Goal: Entertainment & Leisure: Consume media (video, audio)

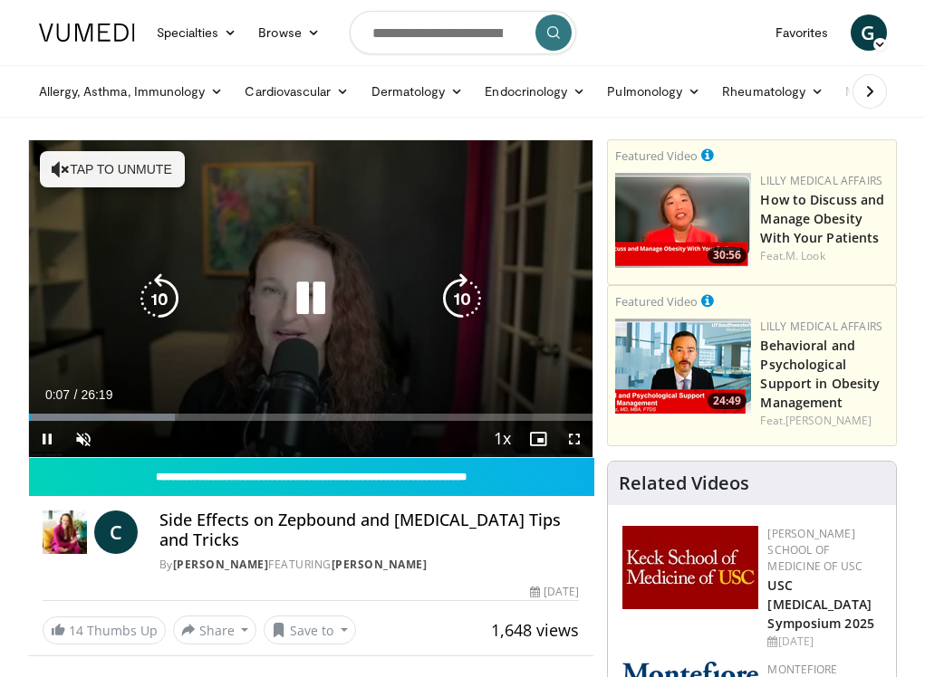
click at [67, 163] on icon "Video Player" at bounding box center [61, 169] width 18 height 18
click at [55, 418] on div "Loaded : 35.46% 00:46 01:16" at bounding box center [311, 417] width 564 height 7
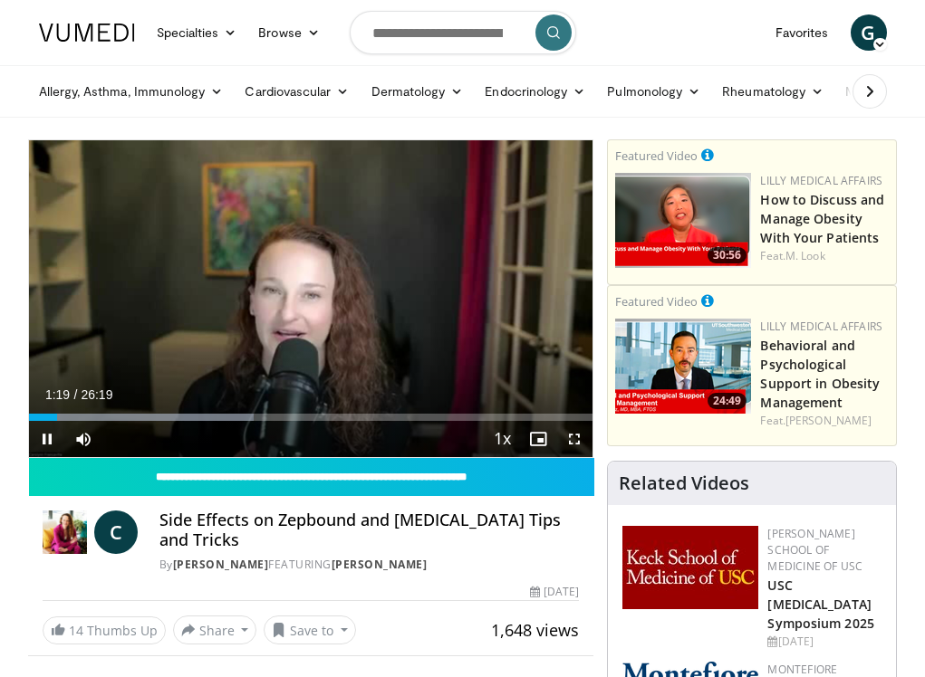
click at [577, 438] on span "Video Player" at bounding box center [574, 439] width 36 height 36
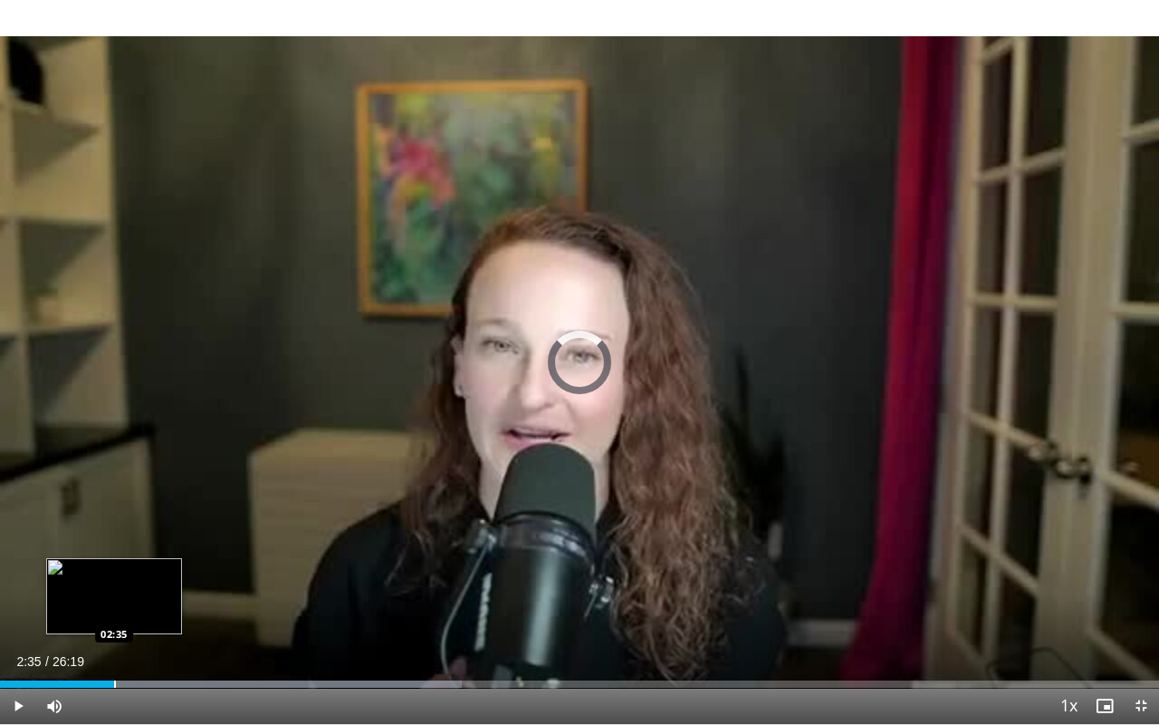
click at [114, 677] on div "Progress Bar" at bounding box center [115, 683] width 2 height 7
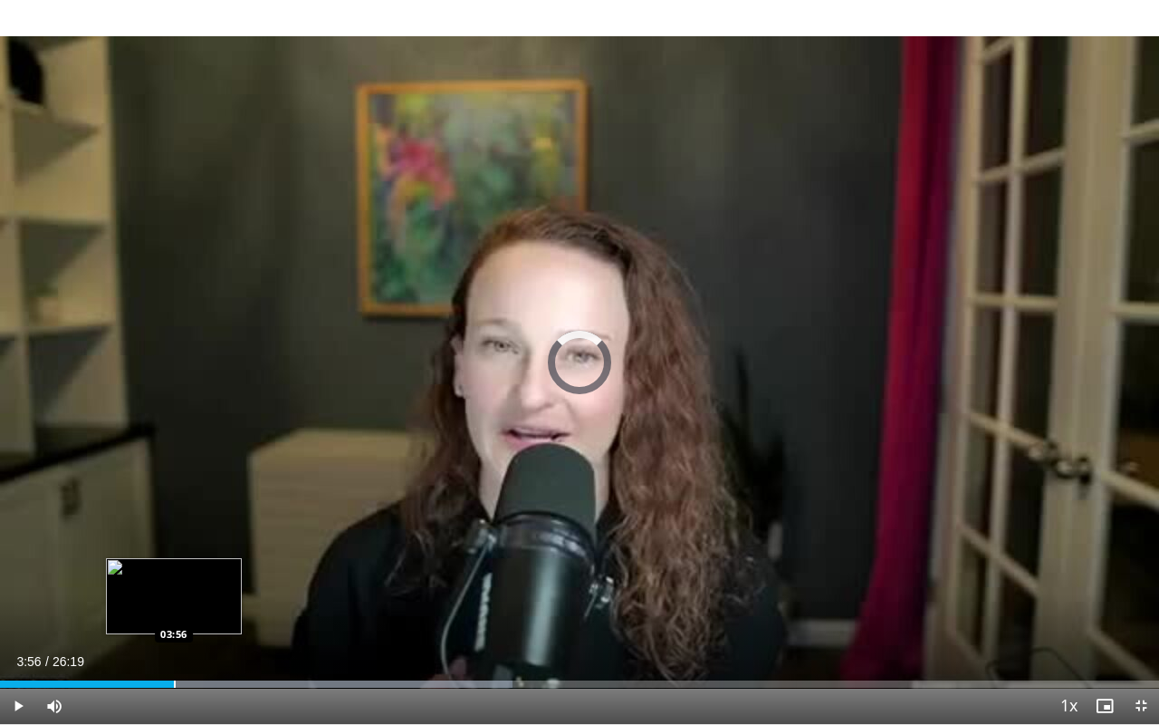
click at [174, 677] on div "Progress Bar" at bounding box center [175, 683] width 2 height 7
click at [185, 677] on div "Progress Bar" at bounding box center [186, 683] width 2 height 7
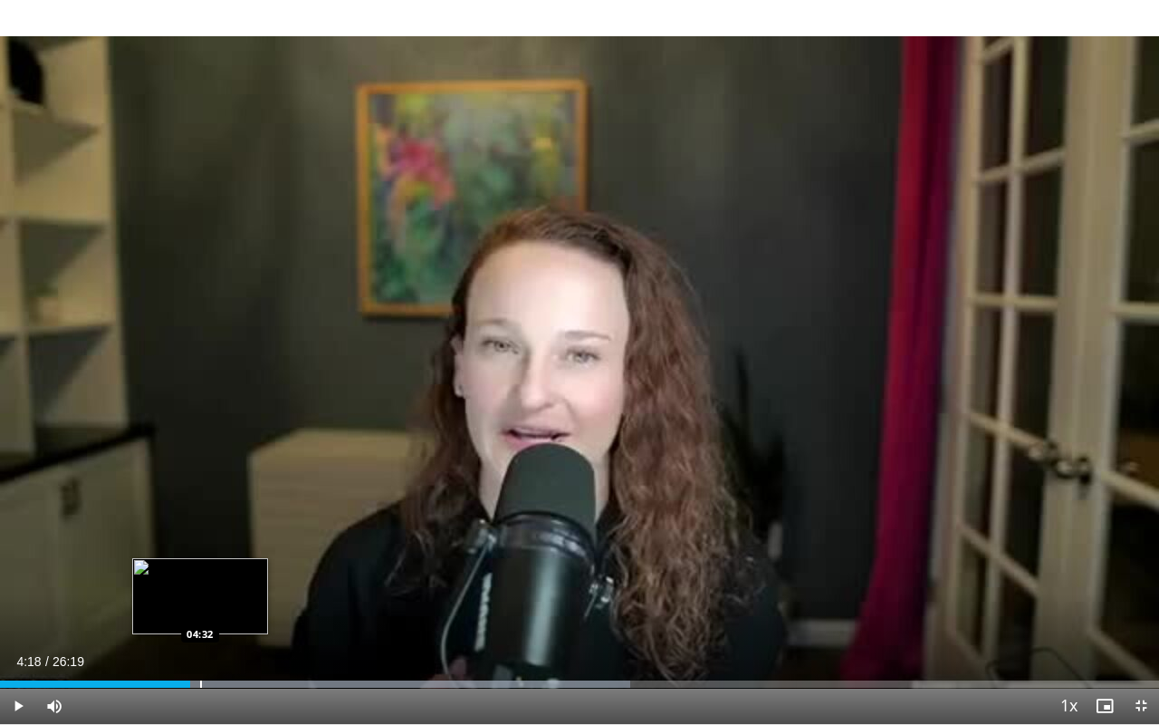
click at [200, 677] on div "Progress Bar" at bounding box center [201, 683] width 2 height 7
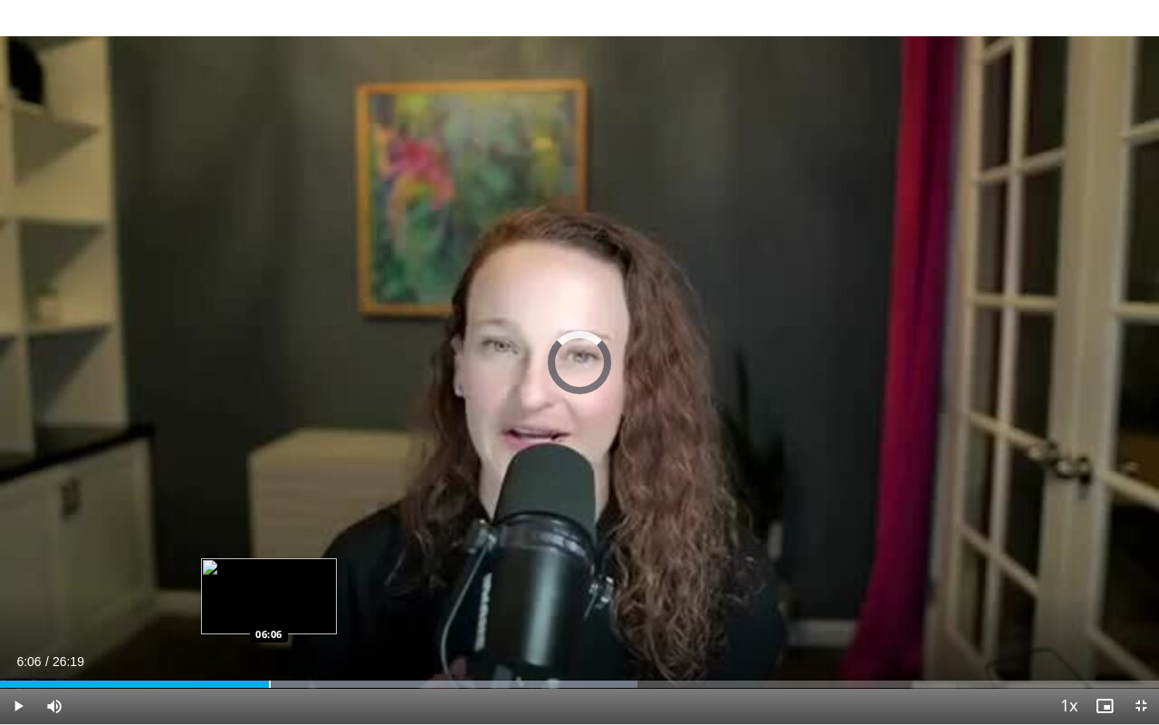
click at [269, 677] on div "Progress Bar" at bounding box center [270, 683] width 2 height 7
click at [288, 677] on div "Progress Bar" at bounding box center [289, 683] width 2 height 7
click at [306, 677] on div "Progress Bar" at bounding box center [307, 683] width 2 height 7
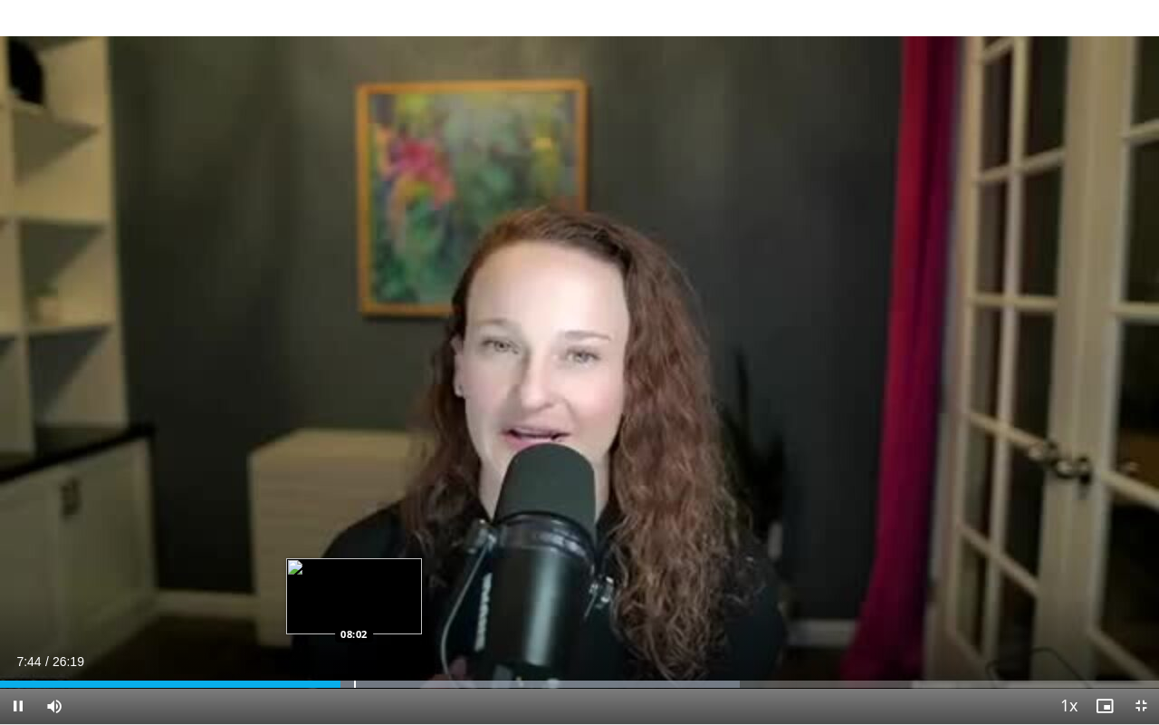
click at [354, 677] on div "Progress Bar" at bounding box center [355, 683] width 2 height 7
click at [371, 677] on div "Progress Bar" at bounding box center [372, 683] width 2 height 7
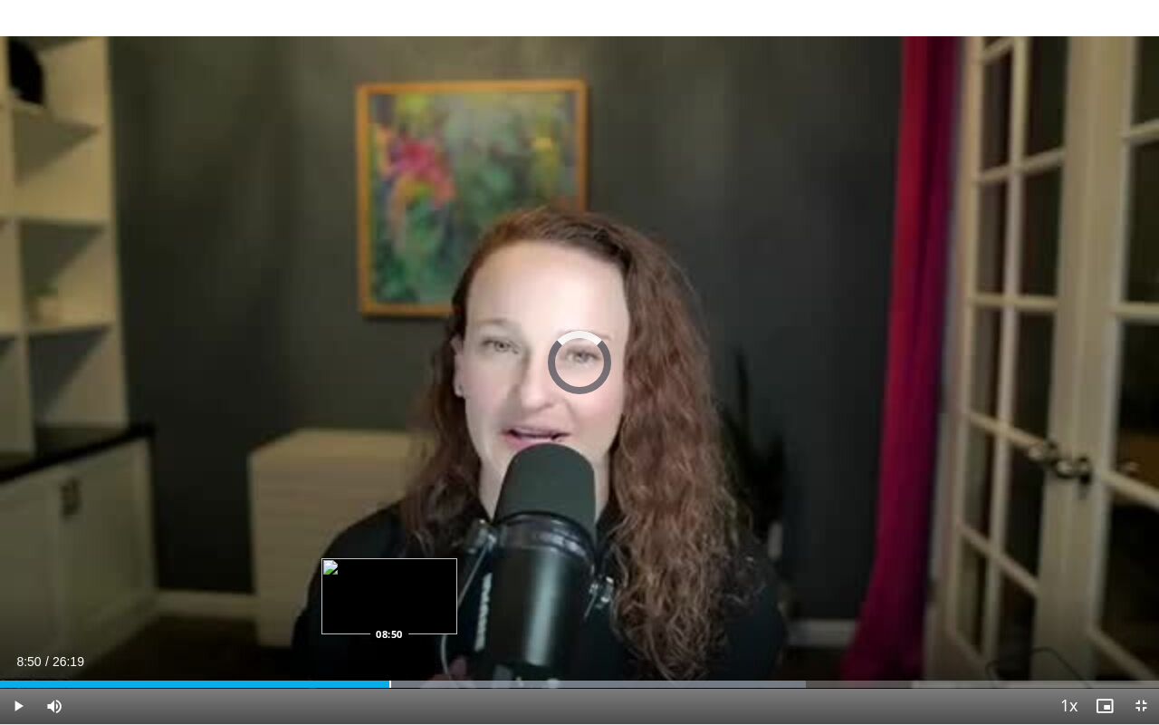
click at [389, 677] on div "Progress Bar" at bounding box center [390, 683] width 2 height 7
click at [403, 677] on video-js "**********" at bounding box center [579, 362] width 1159 height 725
click at [409, 677] on div "Progress Bar" at bounding box center [410, 683] width 2 height 7
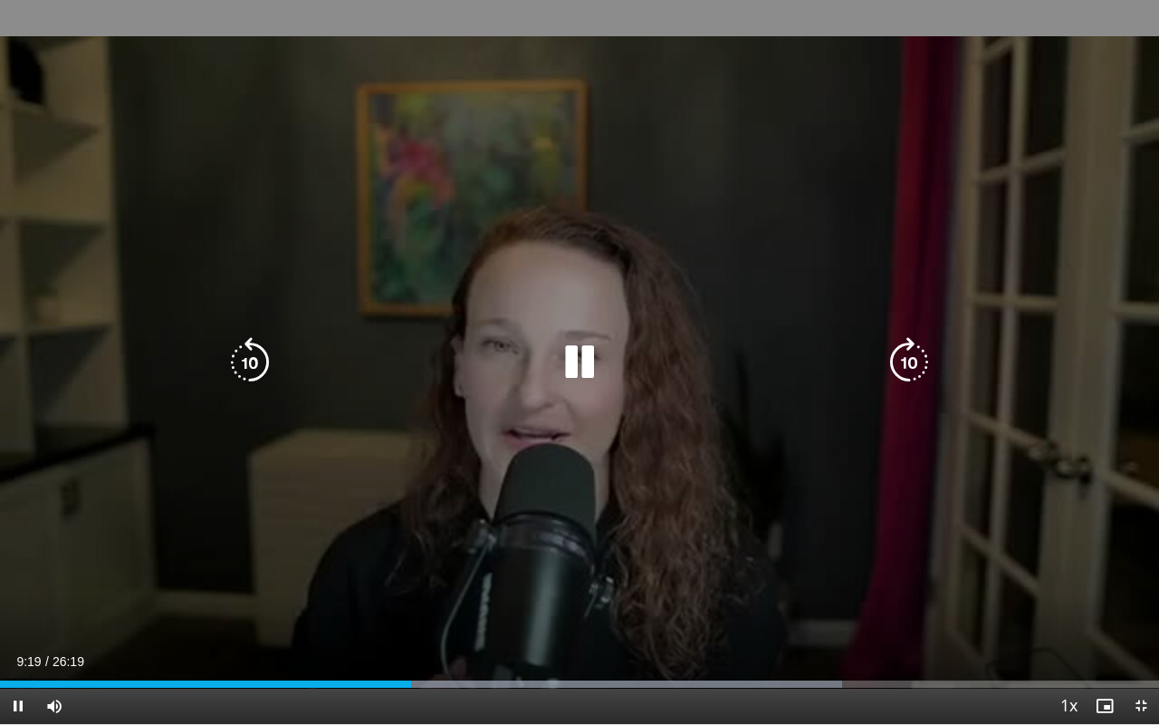
click at [424, 677] on video-js "**********" at bounding box center [579, 362] width 1159 height 725
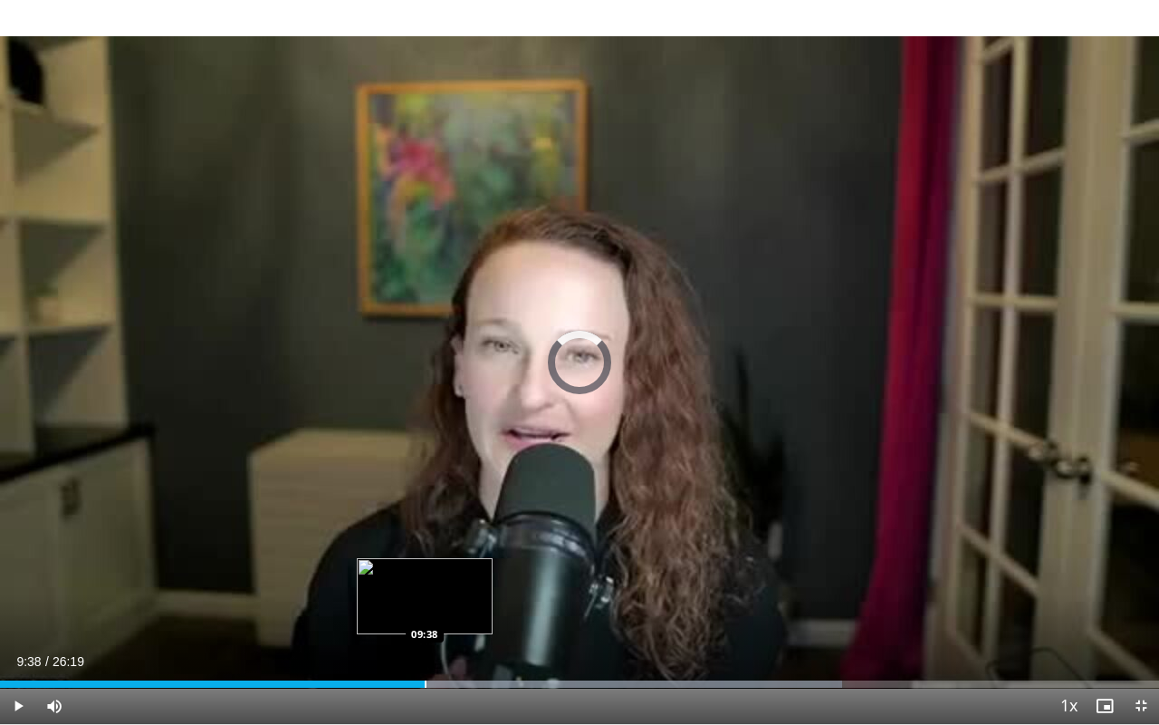
click at [425, 677] on div "Progress Bar" at bounding box center [426, 683] width 2 height 7
click at [442, 677] on div "Progress Bar" at bounding box center [443, 683] width 2 height 7
click at [470, 677] on div "Progress Bar" at bounding box center [471, 683] width 2 height 7
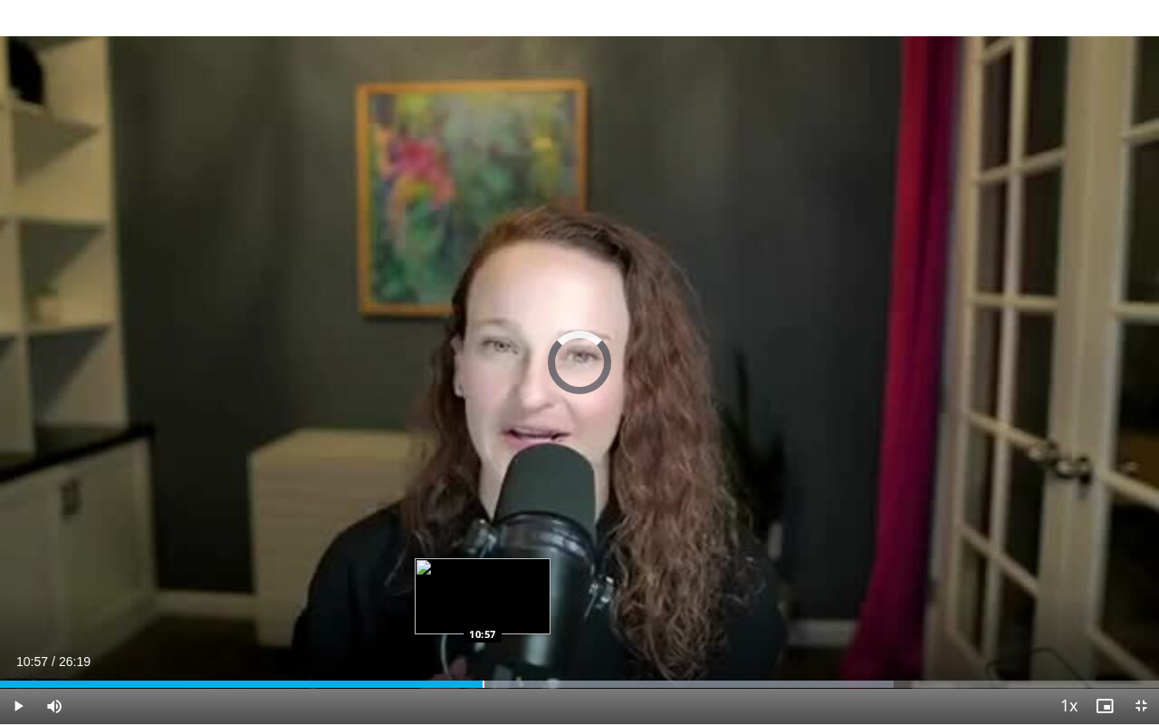
click at [483, 677] on div "Progress Bar" at bounding box center [484, 683] width 2 height 7
click at [497, 677] on div "Progress Bar" at bounding box center [498, 683] width 2 height 7
click at [518, 677] on div "Progress Bar" at bounding box center [518, 683] width 2 height 7
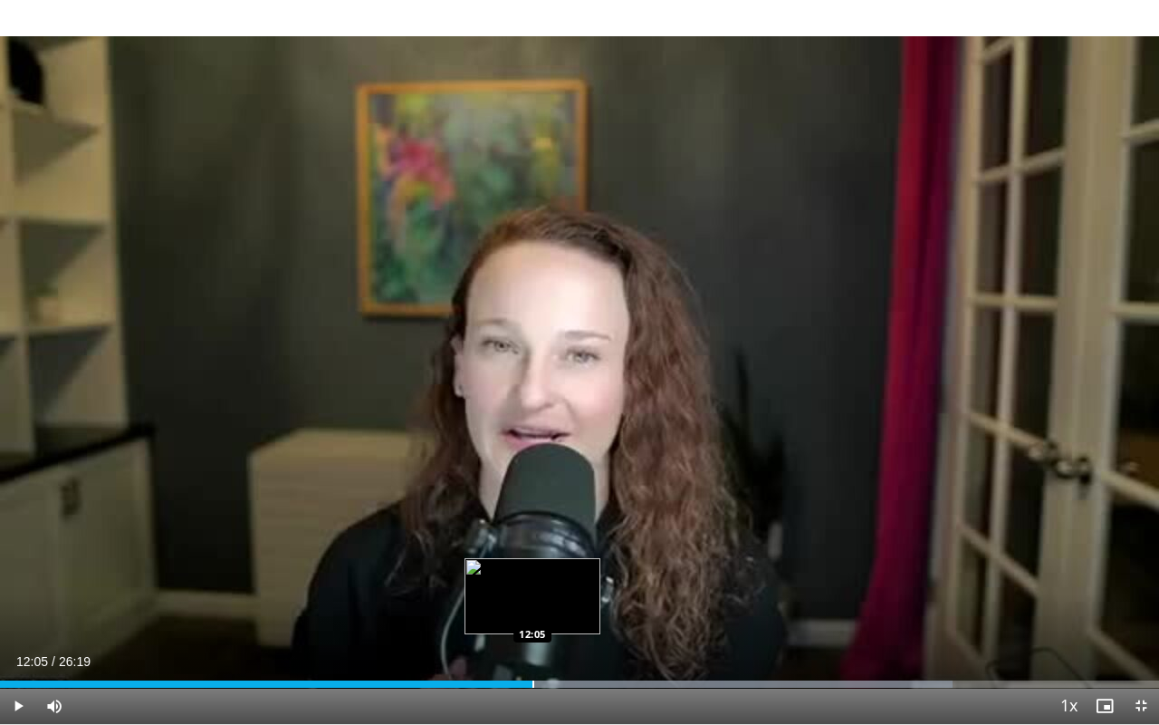
click at [533, 677] on div "Progress Bar" at bounding box center [534, 683] width 2 height 7
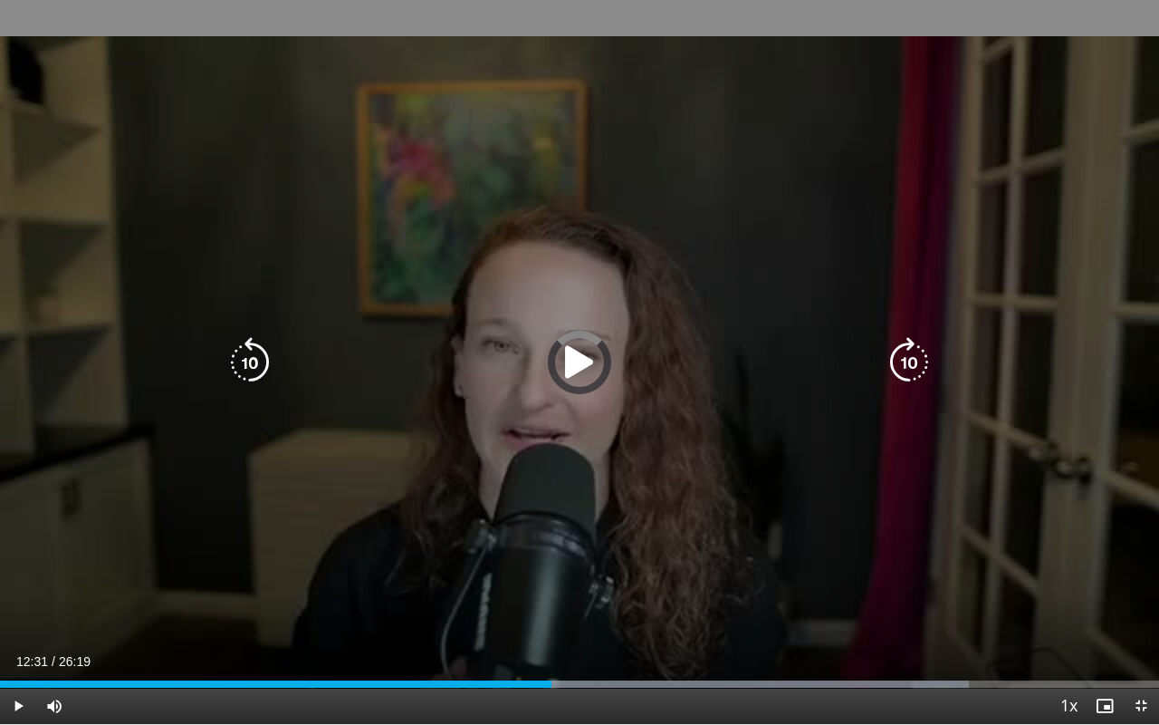
click at [0, 0] on div "Progress Bar" at bounding box center [0, 0] width 0 height 0
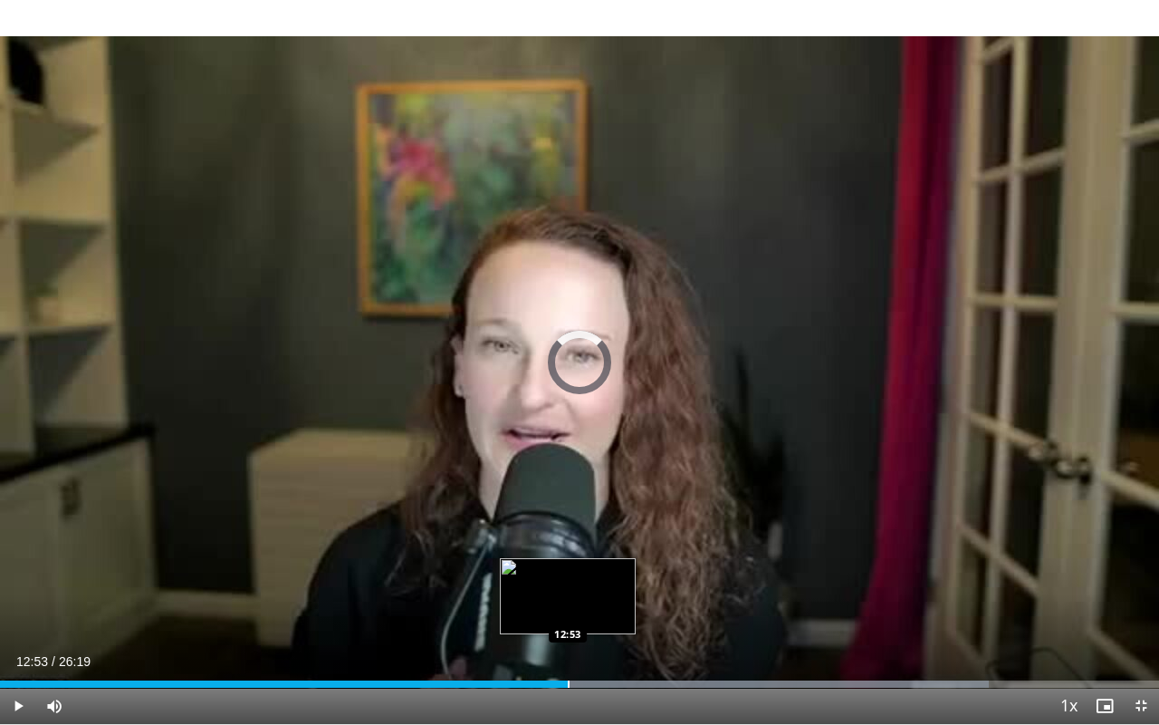
click at [568, 677] on div "Progress Bar" at bounding box center [569, 683] width 2 height 7
click at [587, 677] on div "Progress Bar" at bounding box center [588, 683] width 2 height 7
click at [600, 677] on div "Progress Bar" at bounding box center [601, 683] width 2 height 7
click at [614, 677] on div "Progress Bar" at bounding box center [615, 683] width 2 height 7
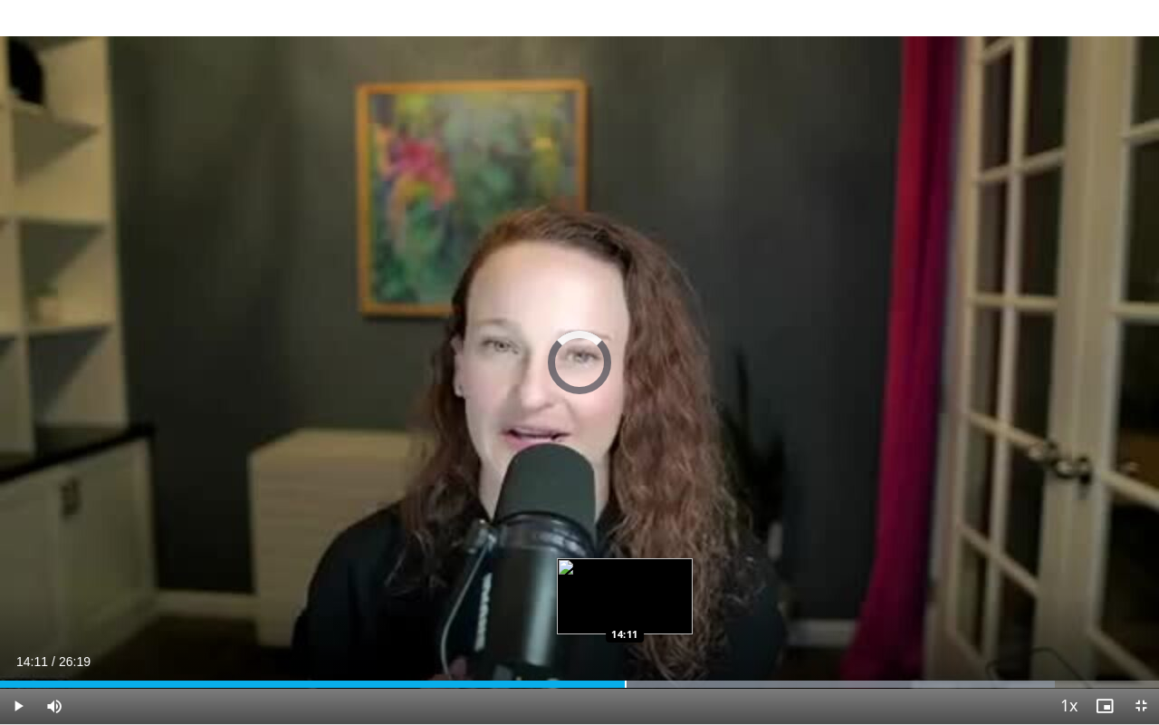
click at [625, 677] on div "Progress Bar" at bounding box center [626, 683] width 2 height 7
click at [637, 677] on div "Progress Bar" at bounding box center [638, 683] width 2 height 7
click at [650, 677] on div "Progress Bar" at bounding box center [651, 683] width 2 height 7
click at [678, 677] on div "Progress Bar" at bounding box center [679, 683] width 2 height 7
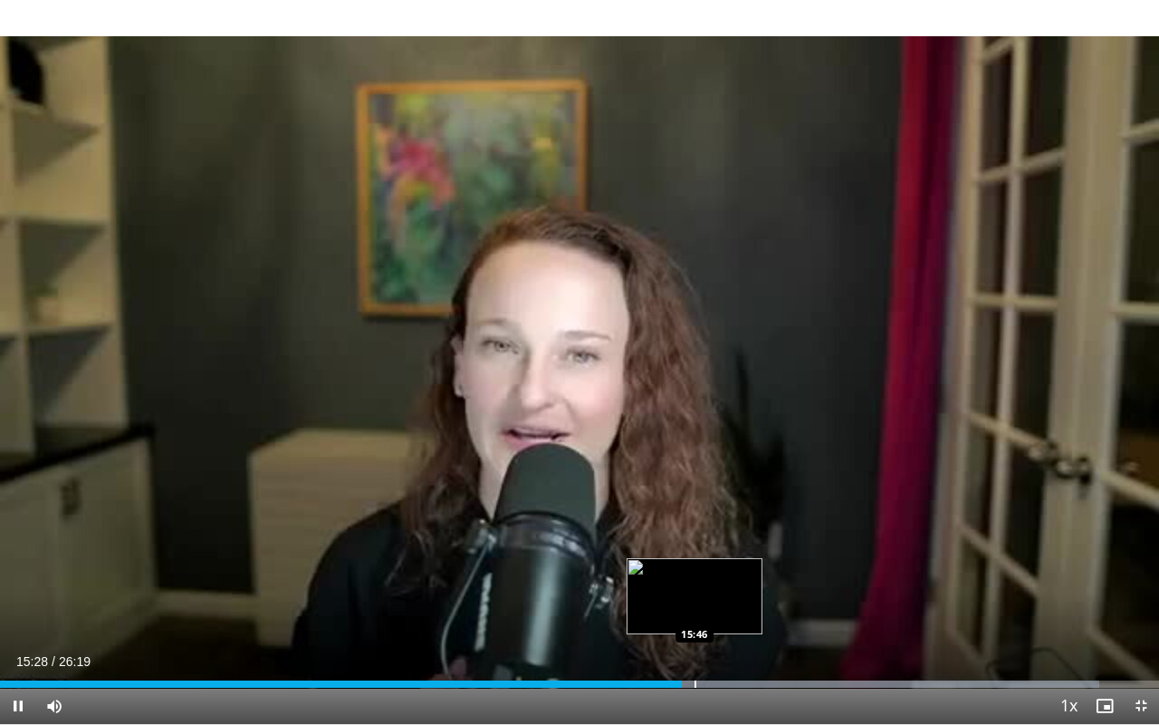
click at [695, 677] on div "Progress Bar" at bounding box center [696, 683] width 2 height 7
click at [704, 677] on div "Progress Bar" at bounding box center [705, 683] width 2 height 7
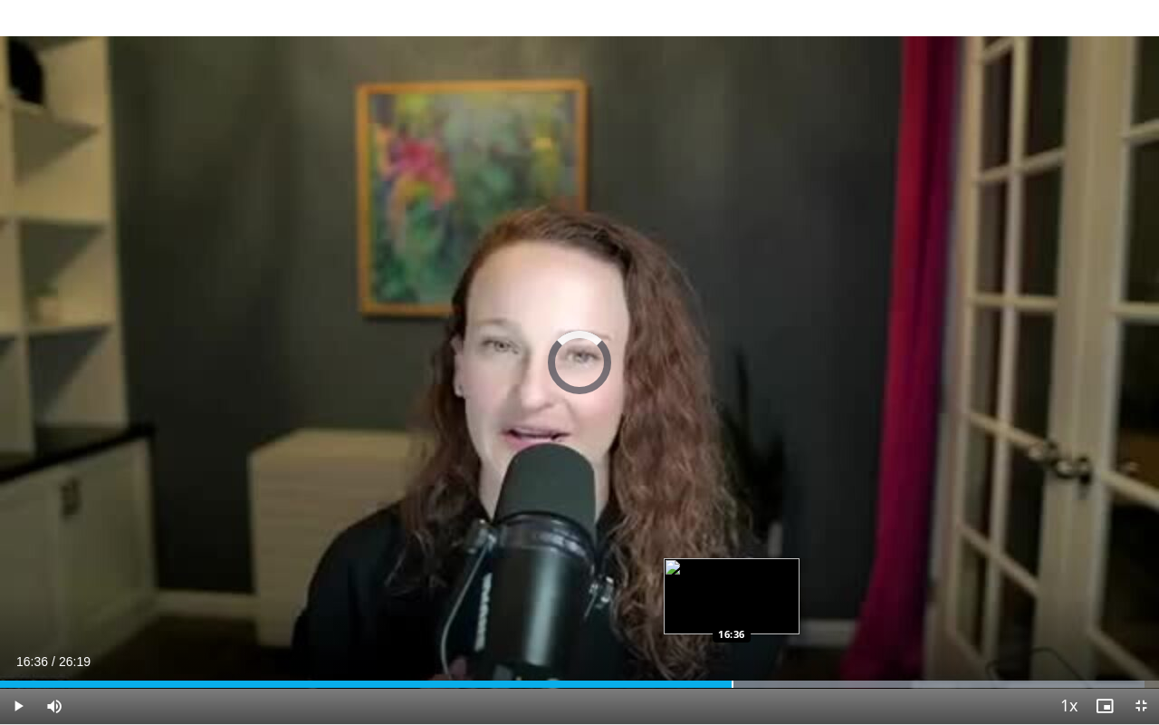
click at [732, 677] on div "Progress Bar" at bounding box center [733, 683] width 2 height 7
click at [747, 677] on div "Progress Bar" at bounding box center [748, 683] width 2 height 7
click at [761, 677] on div "Progress Bar" at bounding box center [762, 683] width 2 height 7
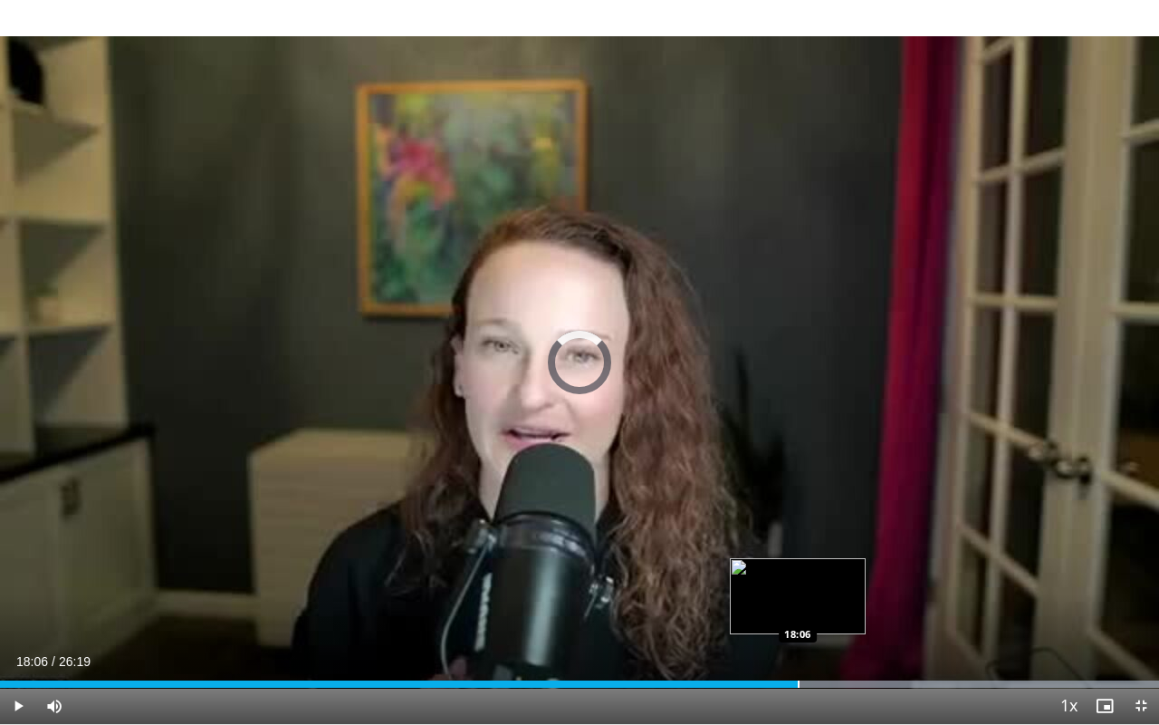
click at [798, 677] on div "Progress Bar" at bounding box center [799, 683] width 2 height 7
click at [817, 677] on div "Progress Bar" at bounding box center [818, 683] width 2 height 7
click at [832, 677] on div "Progress Bar" at bounding box center [833, 683] width 2 height 7
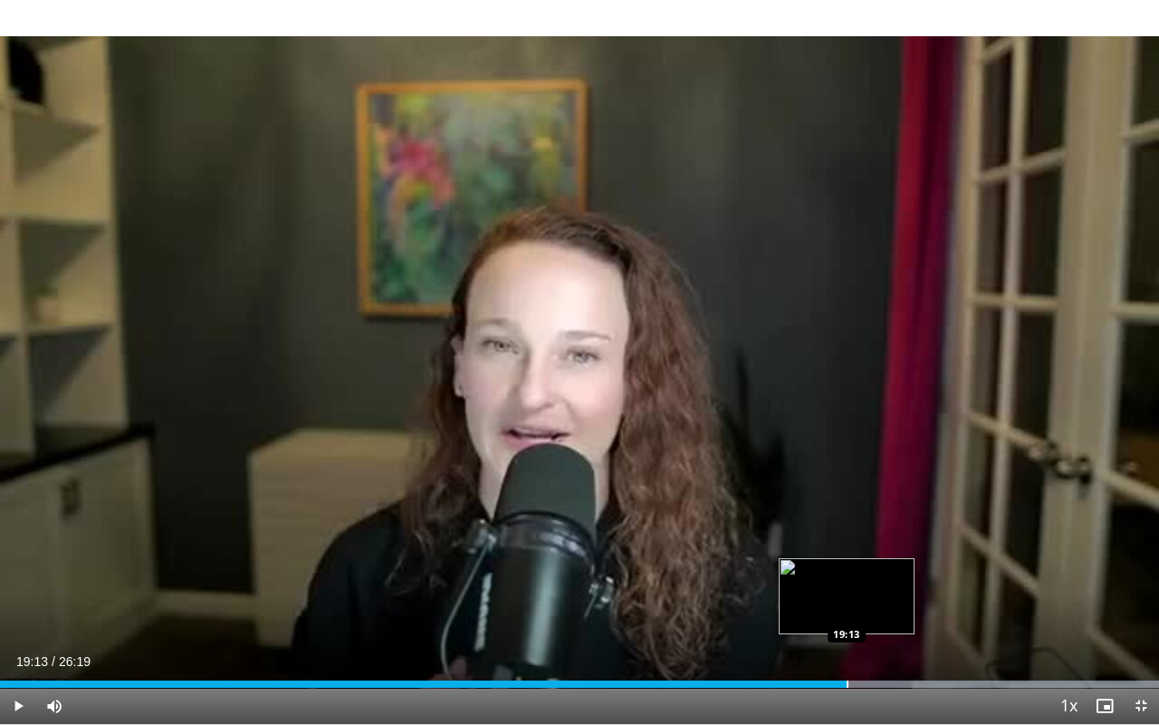
click at [847, 677] on div "Progress Bar" at bounding box center [848, 683] width 2 height 7
click at [861, 677] on div "Progress Bar" at bounding box center [862, 683] width 2 height 7
click at [875, 677] on div "Progress Bar" at bounding box center [876, 683] width 2 height 7
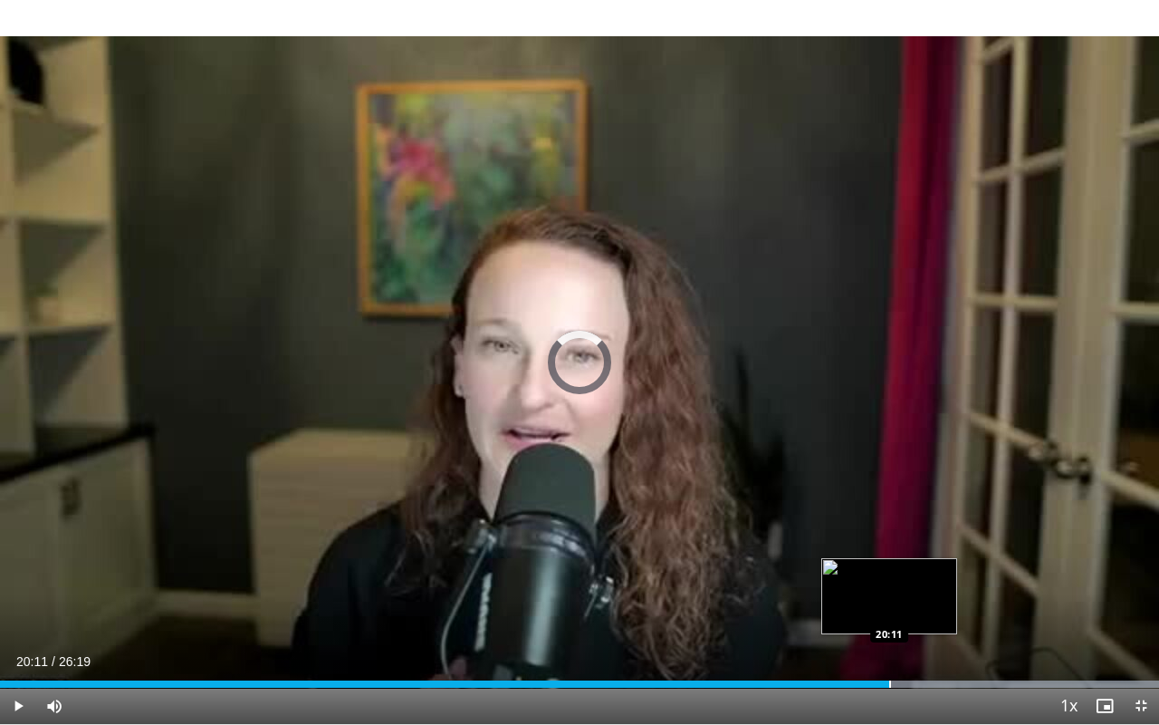
click at [889, 677] on div "Progress Bar" at bounding box center [890, 683] width 2 height 7
click at [902, 677] on div "Progress Bar" at bounding box center [903, 683] width 2 height 7
click at [924, 677] on div "Progress Bar" at bounding box center [925, 683] width 2 height 7
click at [924, 677] on div "Progress Bar" at bounding box center [940, 683] width 2 height 7
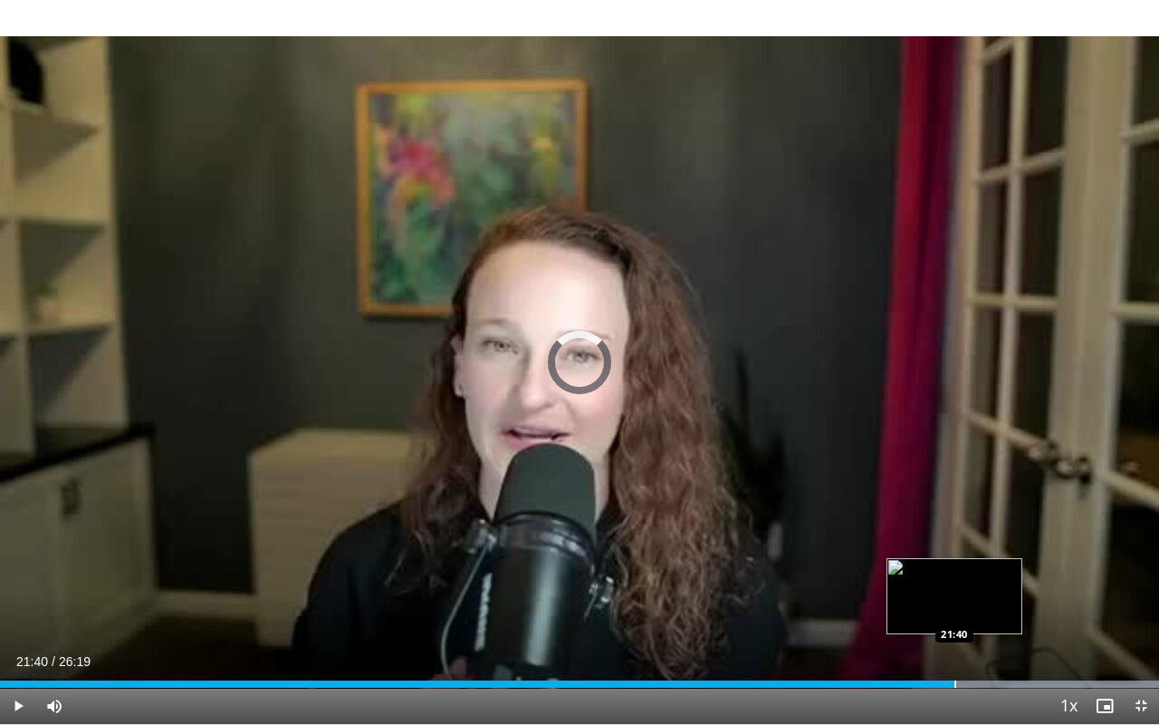
click at [924, 677] on div "Progress Bar" at bounding box center [956, 683] width 2 height 7
click at [924, 677] on div "Progress Bar" at bounding box center [972, 683] width 2 height 7
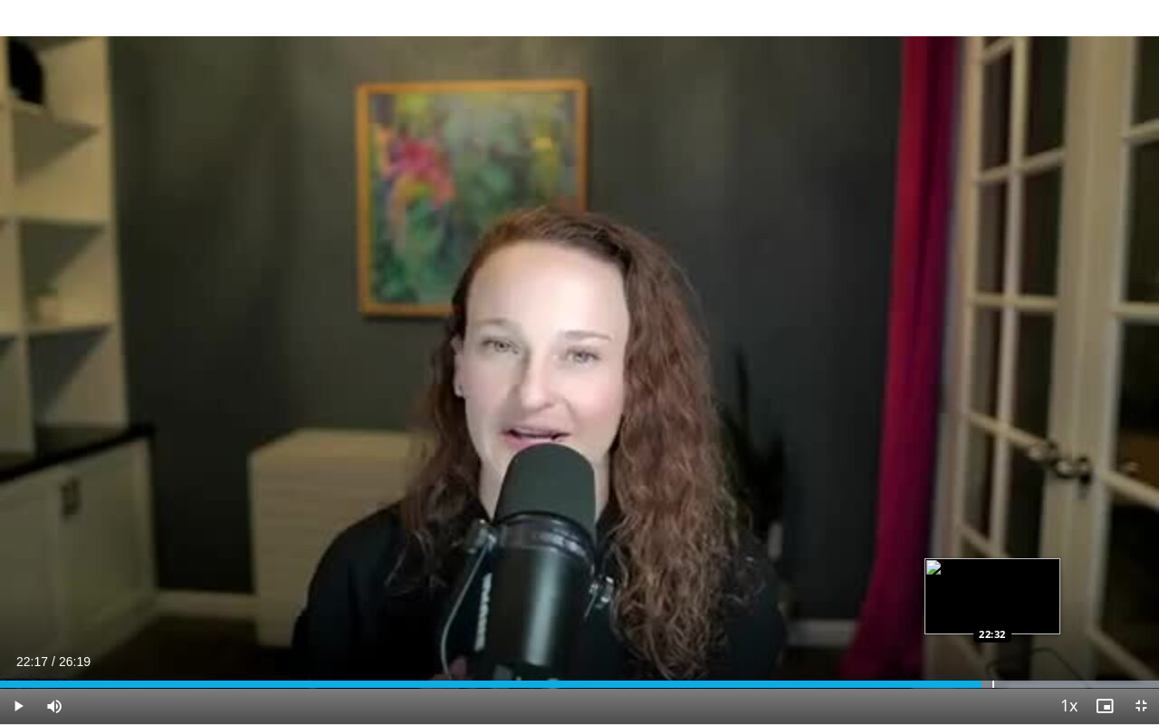
click at [924, 677] on div "Progress Bar" at bounding box center [994, 683] width 2 height 7
click at [924, 677] on div "Progress Bar" at bounding box center [1009, 683] width 2 height 7
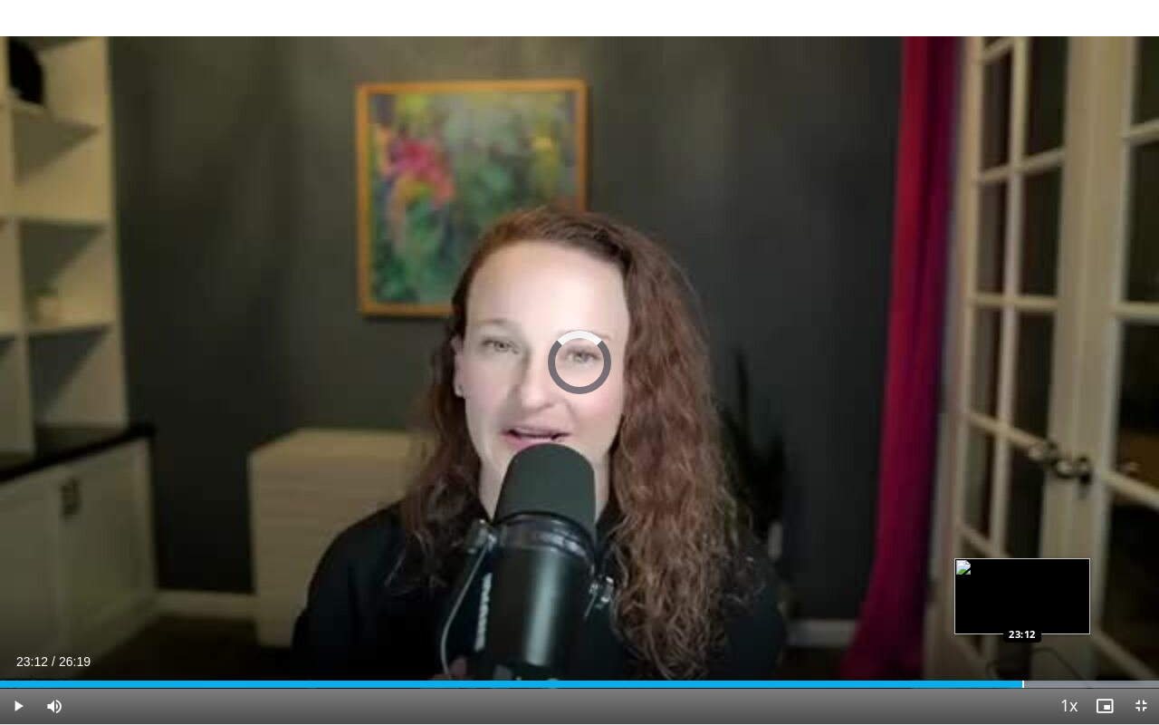
click at [924, 677] on div "Progress Bar" at bounding box center [1024, 683] width 2 height 7
click at [924, 677] on div "Progress Bar" at bounding box center [1034, 683] width 2 height 7
click at [924, 677] on div "Progress Bar" at bounding box center [1054, 683] width 2 height 7
click at [924, 677] on div "Progress Bar" at bounding box center [1072, 683] width 2 height 7
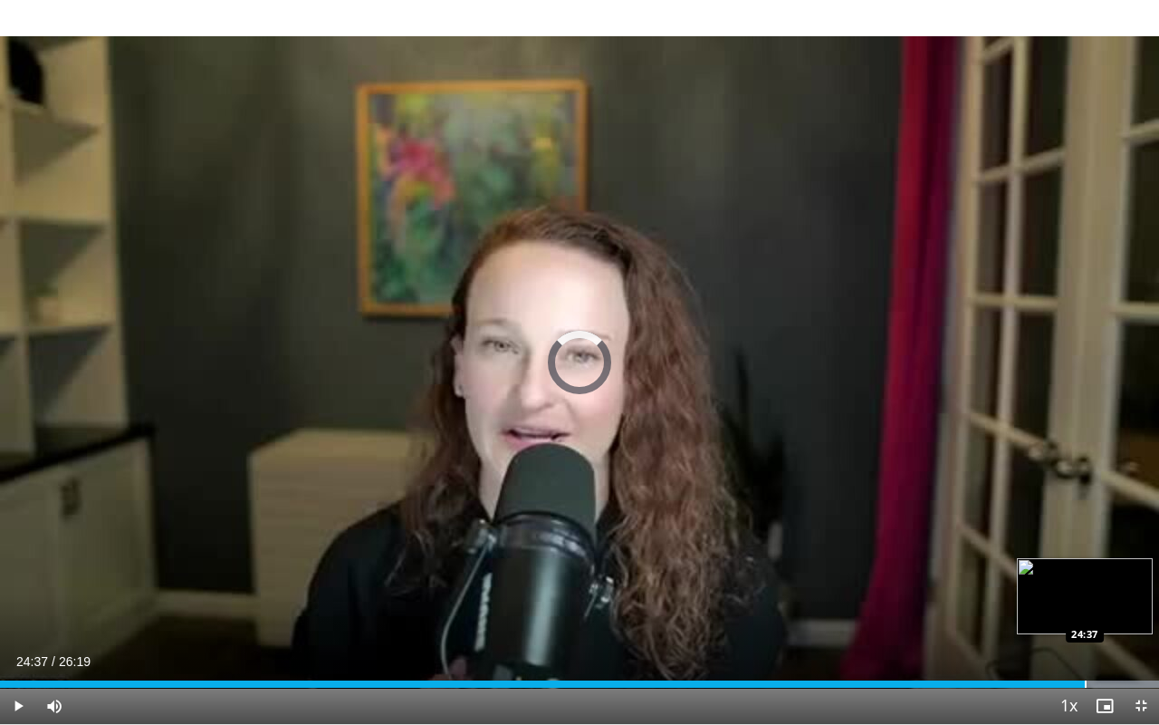
click at [924, 677] on div "Progress Bar" at bounding box center [1086, 683] width 2 height 7
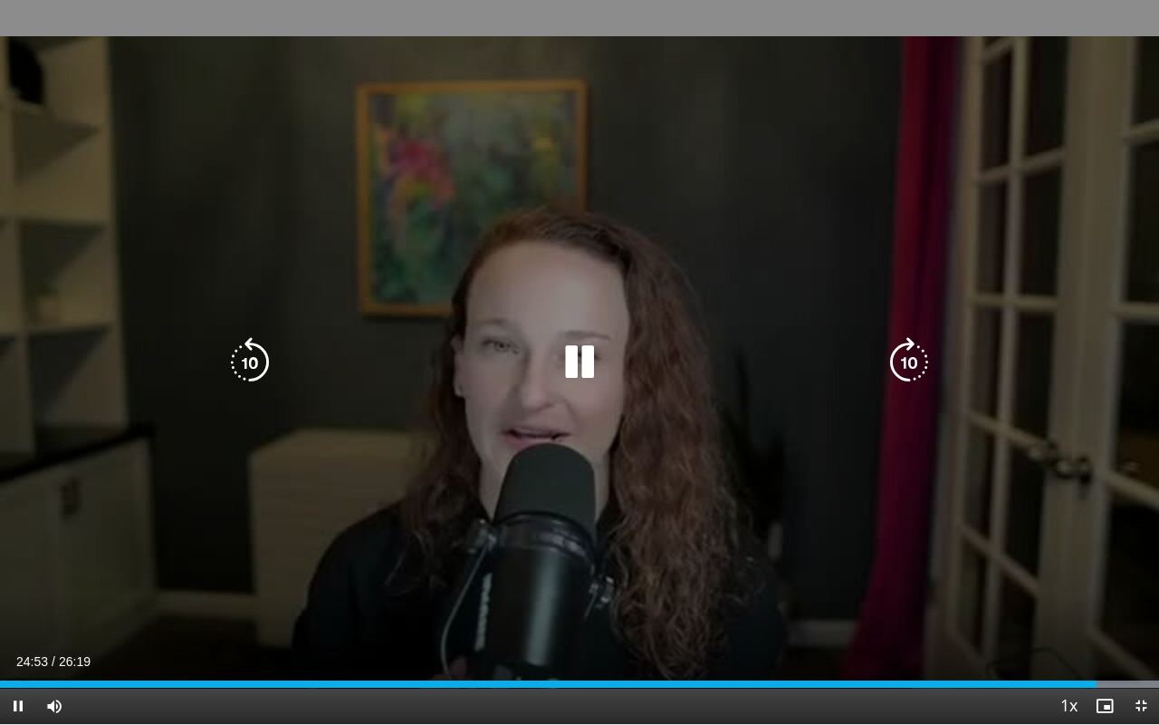
click at [924, 677] on video-js "**********" at bounding box center [579, 362] width 1159 height 725
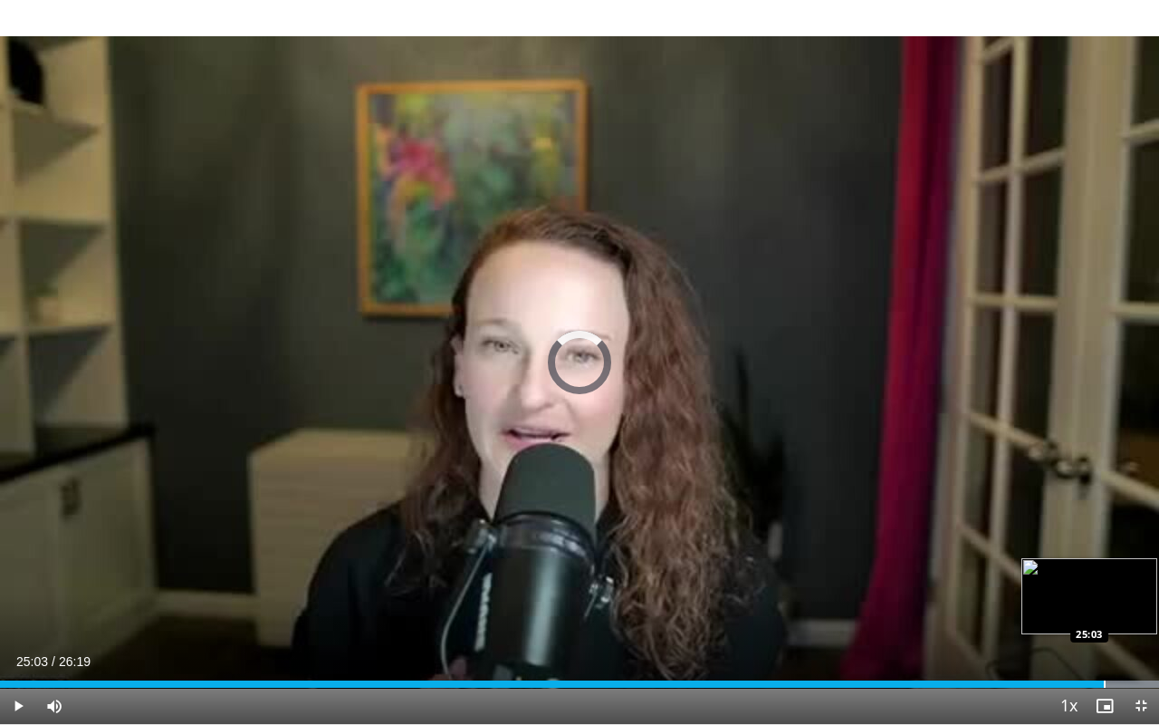
click at [924, 677] on div "Progress Bar" at bounding box center [1105, 683] width 2 height 7
click at [924, 677] on div "Progress Bar" at bounding box center [1117, 683] width 2 height 7
click at [924, 677] on div "Progress Bar" at bounding box center [1130, 683] width 2 height 7
